Goal: Information Seeking & Learning: Check status

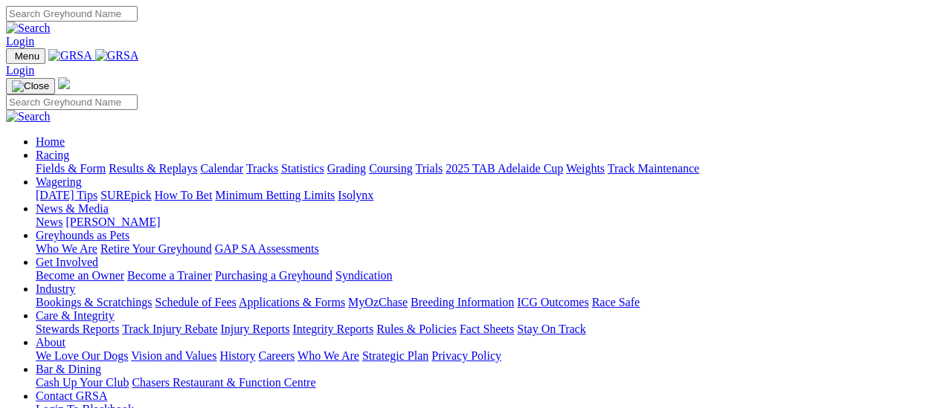
click at [165, 162] on link "Results & Replays" at bounding box center [153, 168] width 89 height 13
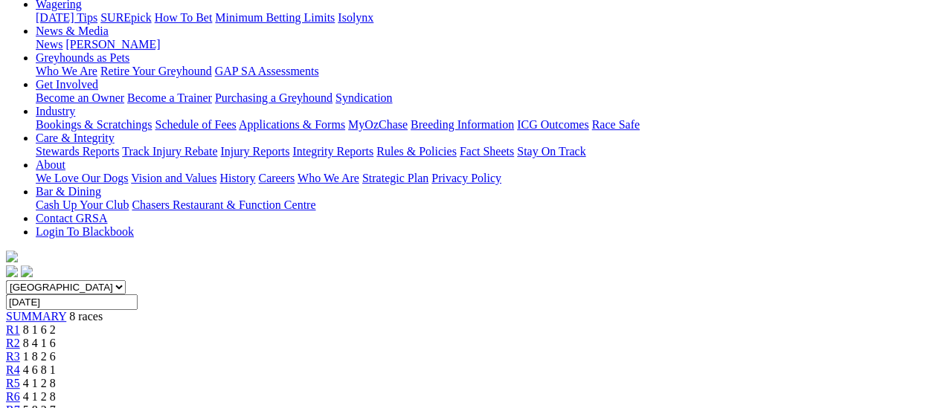
scroll to position [149, 0]
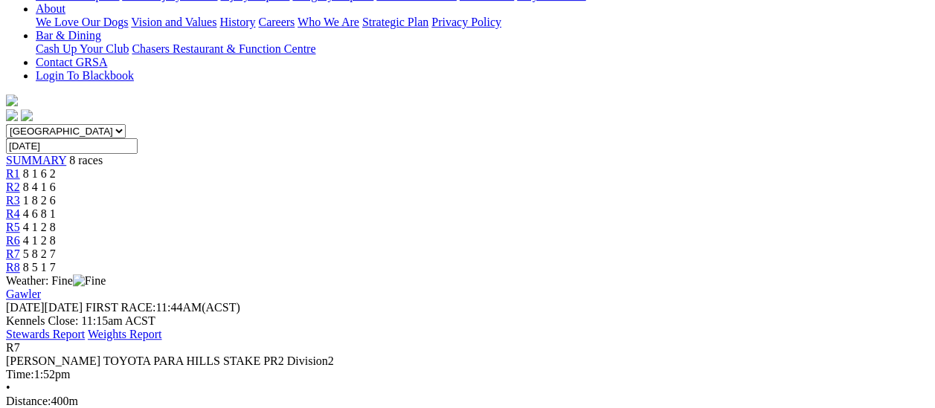
scroll to position [74, 0]
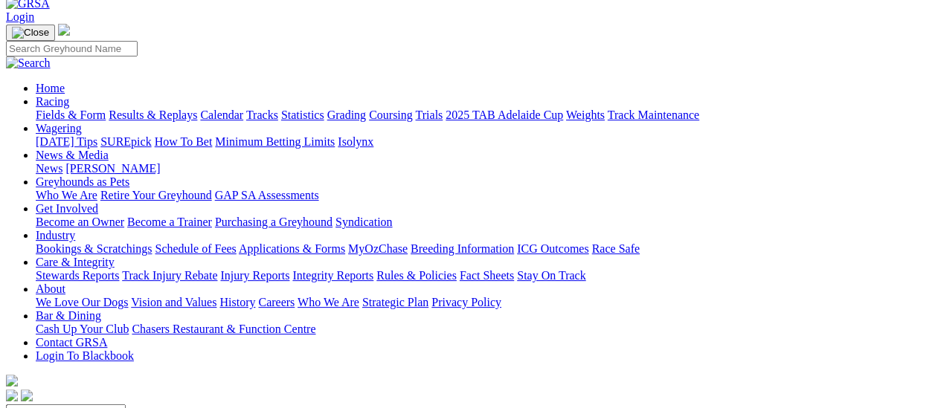
scroll to position [74, 0]
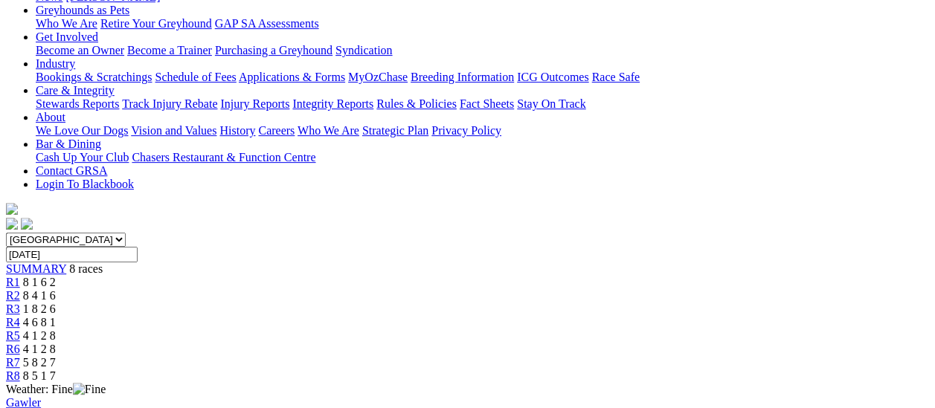
scroll to position [223, 0]
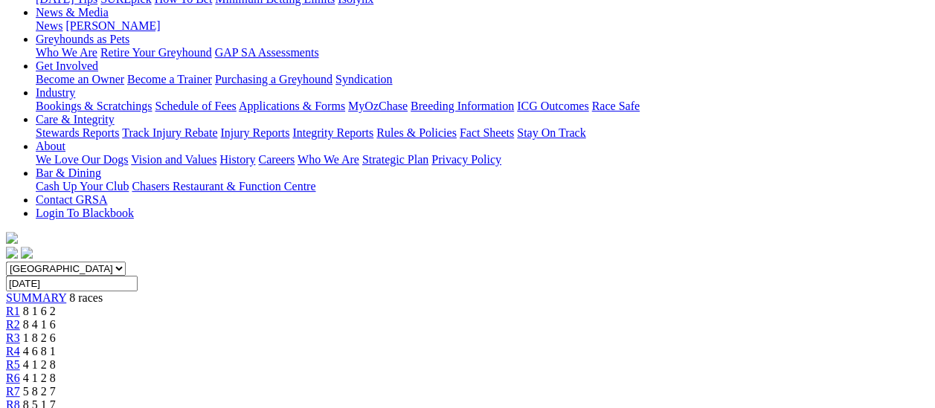
click at [20, 318] on span "R2" at bounding box center [13, 324] width 14 height 13
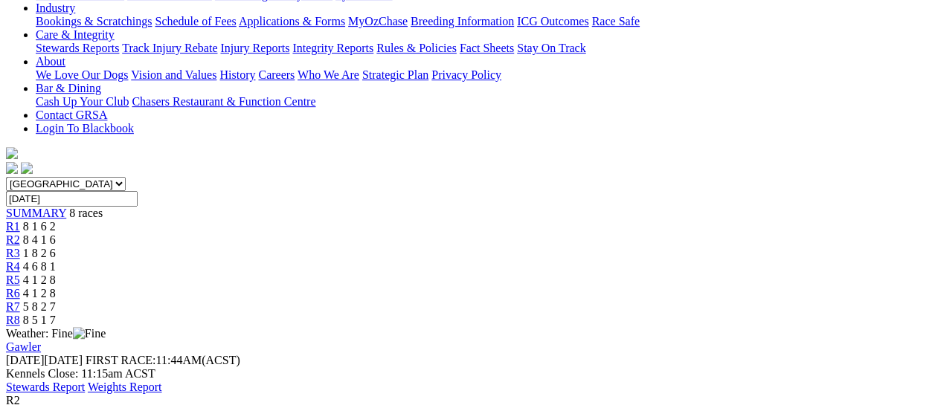
scroll to position [298, 0]
